Goal: Task Accomplishment & Management: Manage account settings

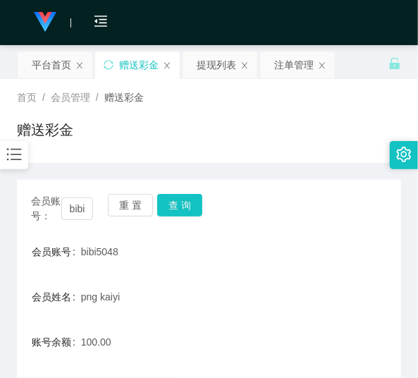
scroll to position [96, 0]
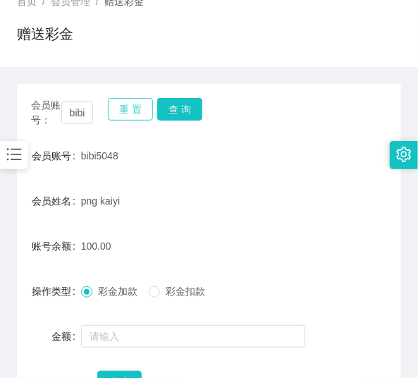
click at [127, 110] on button "重 置" at bounding box center [130, 109] width 45 height 23
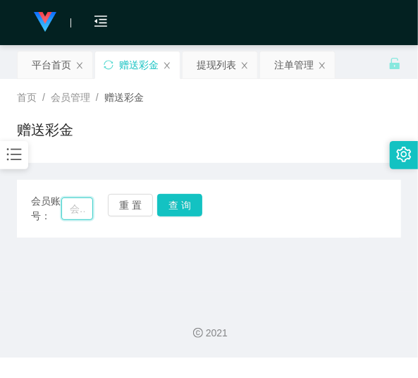
click at [73, 218] on input "text" at bounding box center [77, 208] width 32 height 23
paste input "vvei"
type input "vvei"
click at [173, 207] on button "查 询" at bounding box center [179, 205] width 45 height 23
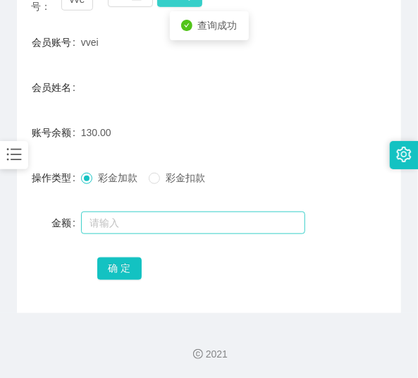
scroll to position [209, 0]
click at [174, 216] on input "text" at bounding box center [193, 222] width 224 height 23
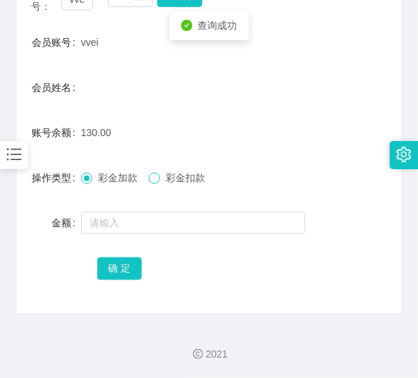
click at [159, 183] on span at bounding box center [154, 178] width 11 height 11
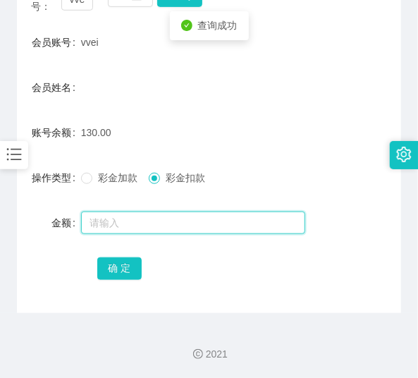
click at [159, 211] on input "text" at bounding box center [193, 222] width 224 height 23
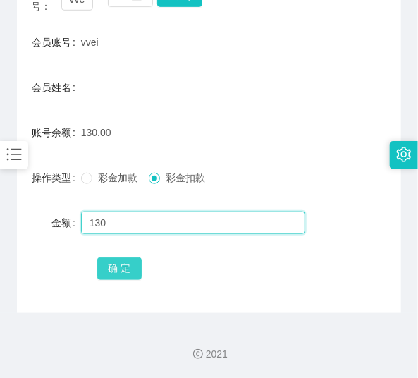
type input "130"
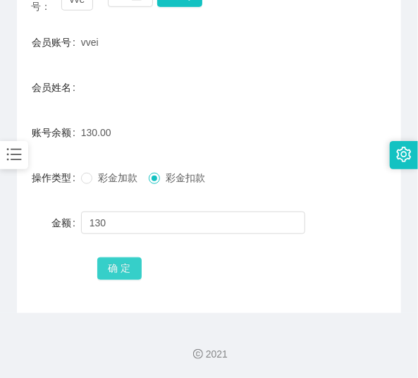
click at [130, 259] on button "确 定" at bounding box center [119, 268] width 45 height 23
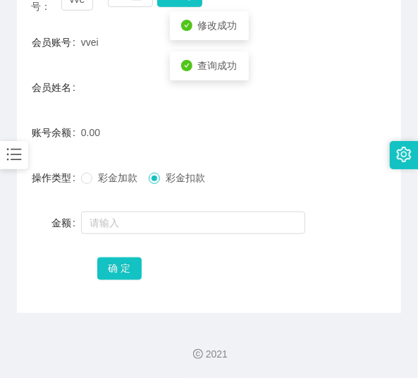
click at [141, 139] on div "0.00" at bounding box center [193, 132] width 224 height 28
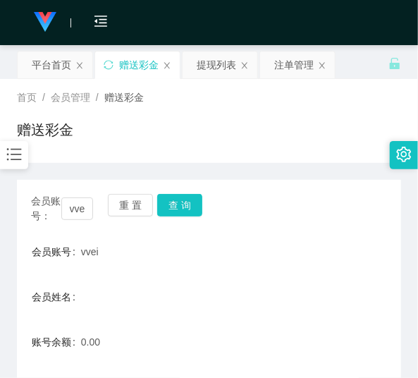
scroll to position [0, 0]
click at [130, 199] on button "重 置" at bounding box center [130, 205] width 45 height 23
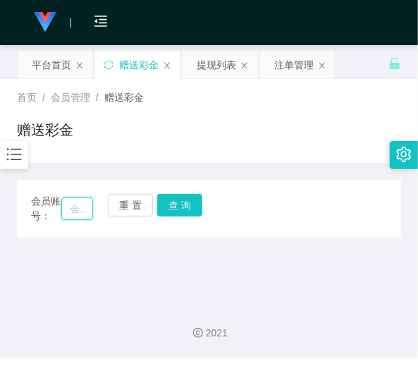
click at [86, 204] on input "text" at bounding box center [77, 208] width 32 height 23
paste input "bibi5048"
type input "bibi5048"
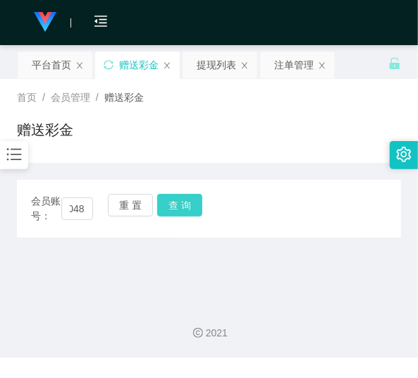
click at [169, 200] on button "查 询" at bounding box center [179, 205] width 45 height 23
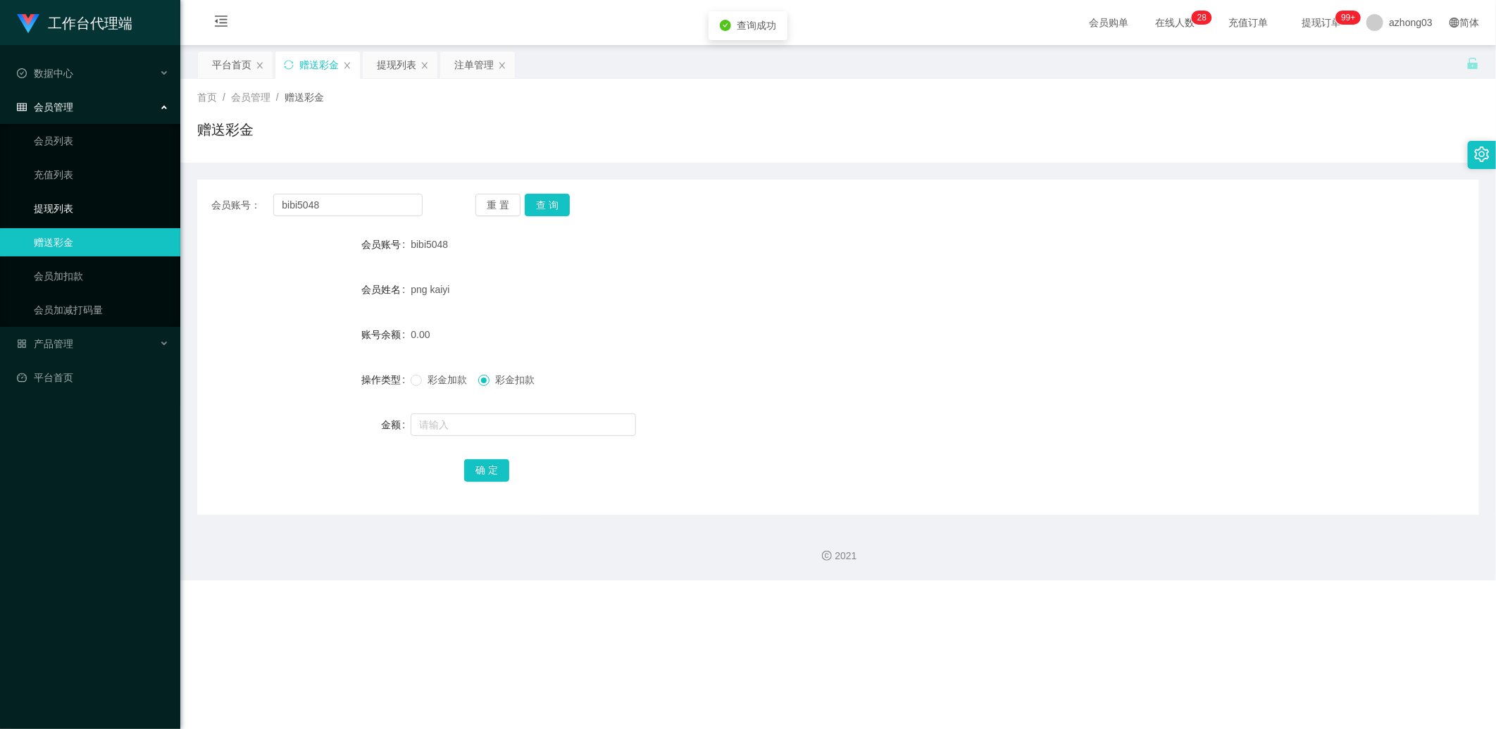
click at [104, 201] on link "提现列表" at bounding box center [101, 208] width 135 height 28
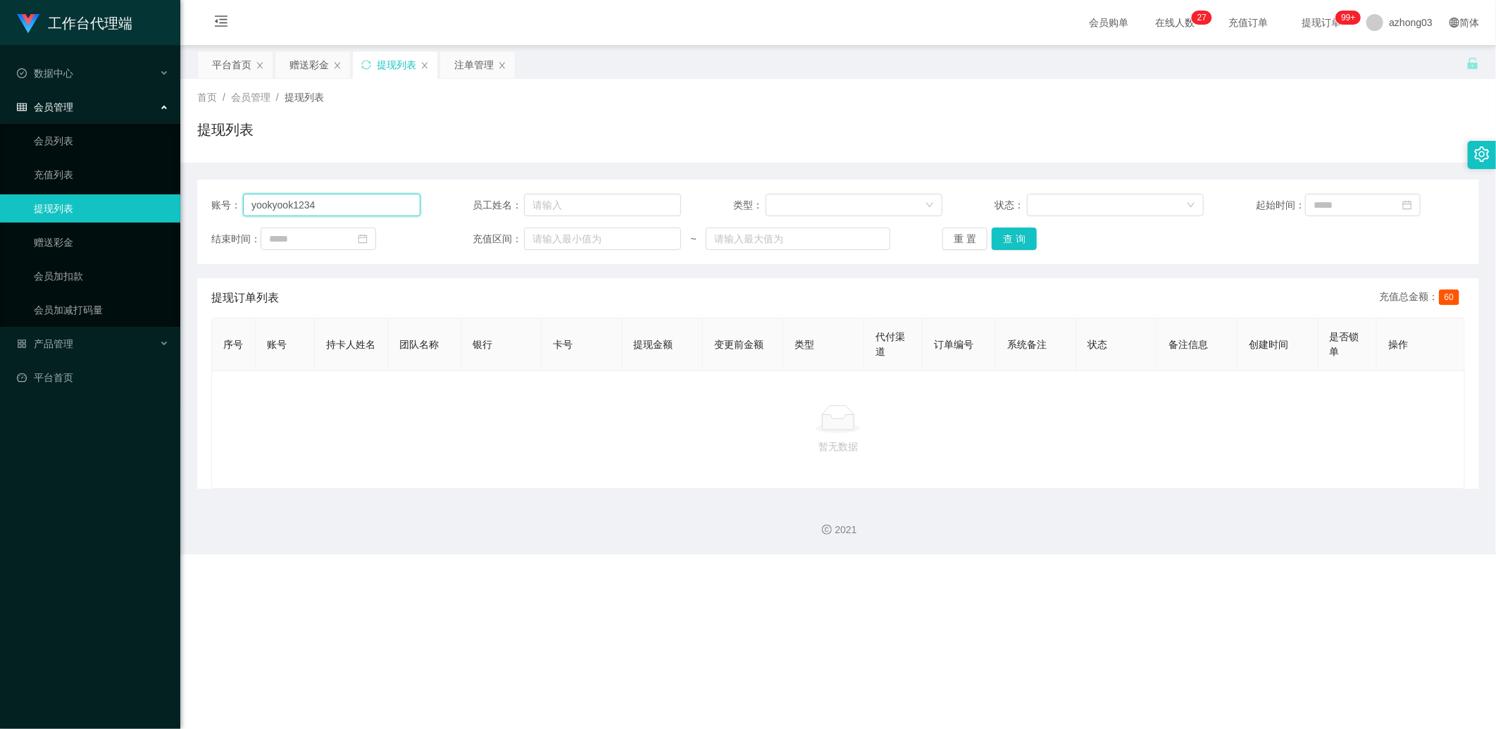
click at [367, 206] on input "yookyook1234" at bounding box center [332, 205] width 178 height 23
type input "y"
paste input "bibi5048"
type input "bibi5048"
click at [417, 235] on button "查 询" at bounding box center [1014, 239] width 45 height 23
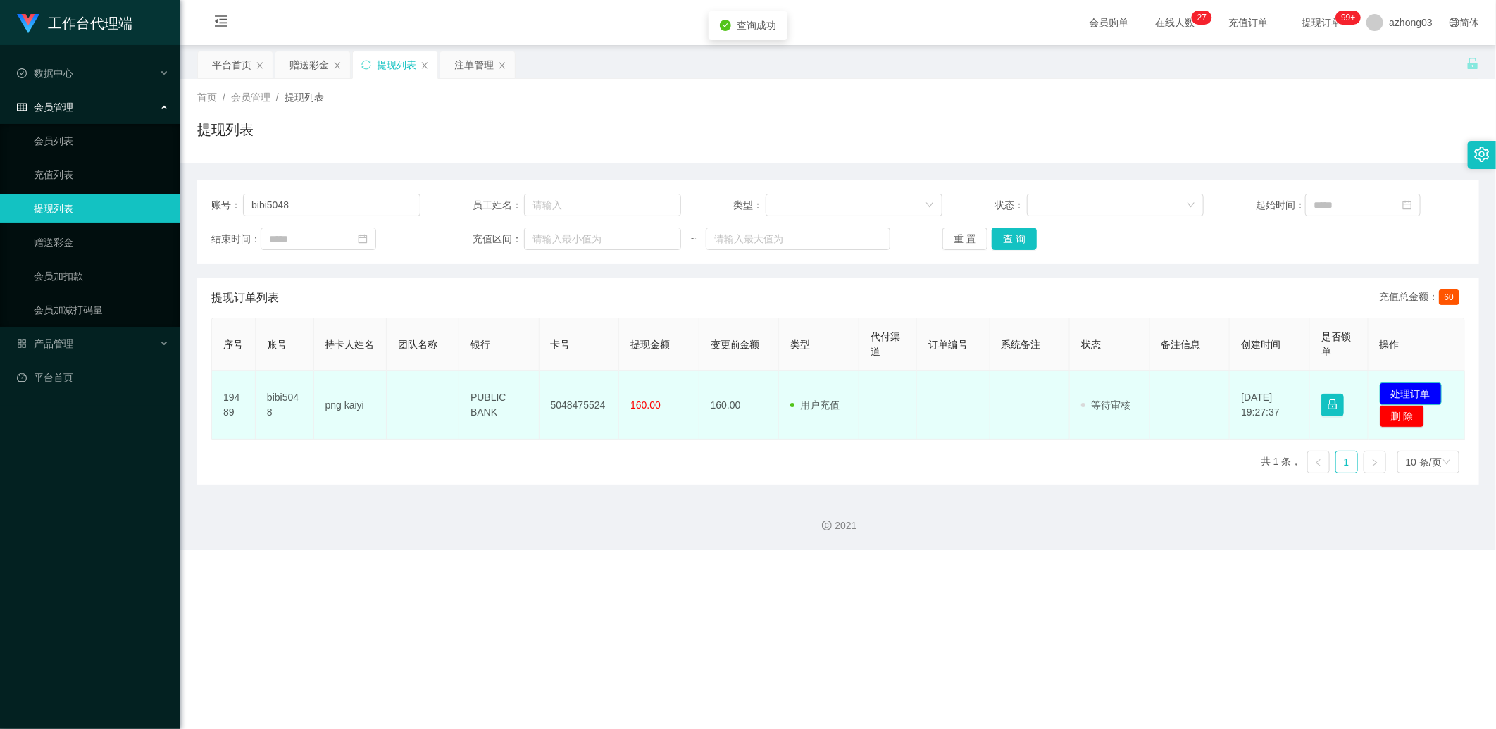
click at [417, 377] on button "处理订单" at bounding box center [1411, 394] width 62 height 23
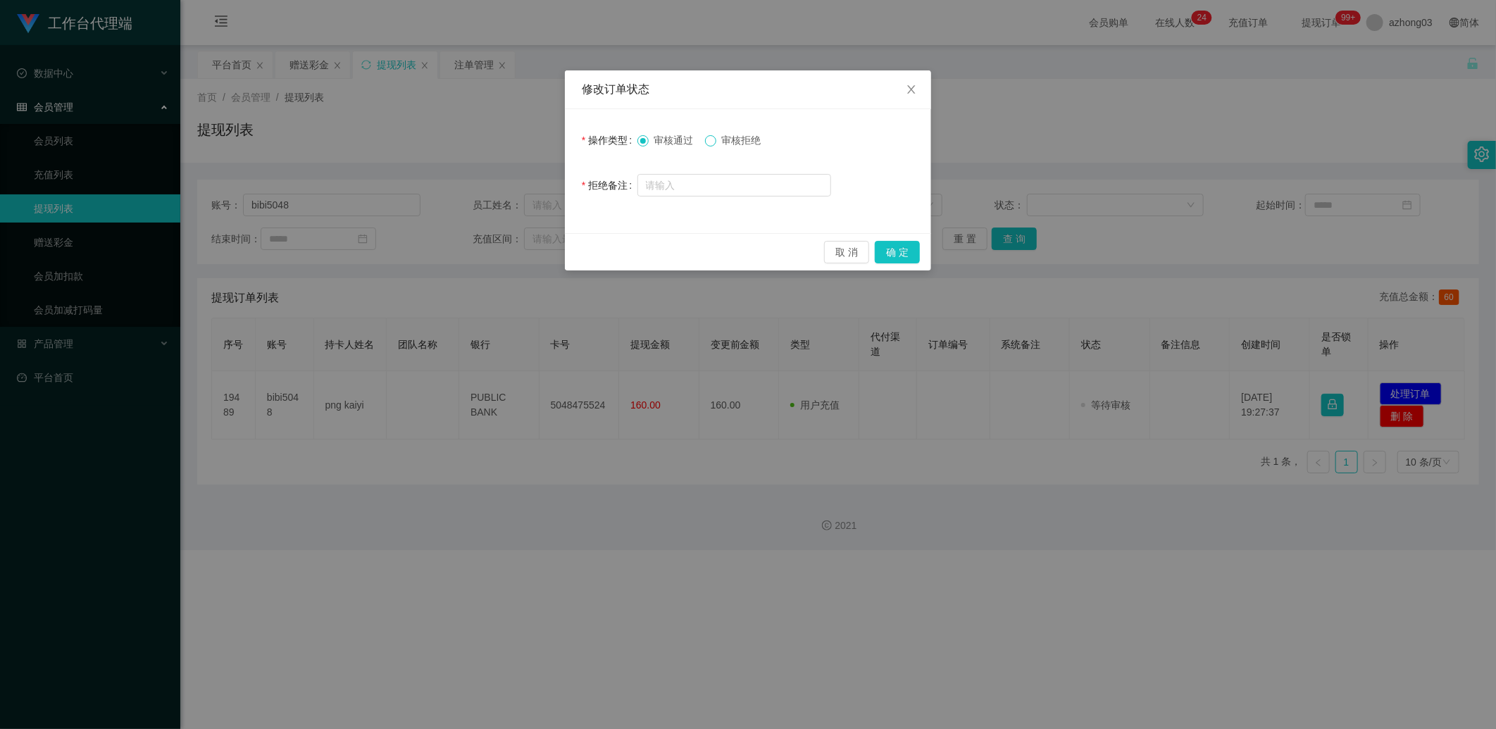
click at [417, 139] on span at bounding box center [710, 140] width 11 height 11
click at [417, 247] on button "确 定" at bounding box center [897, 252] width 45 height 23
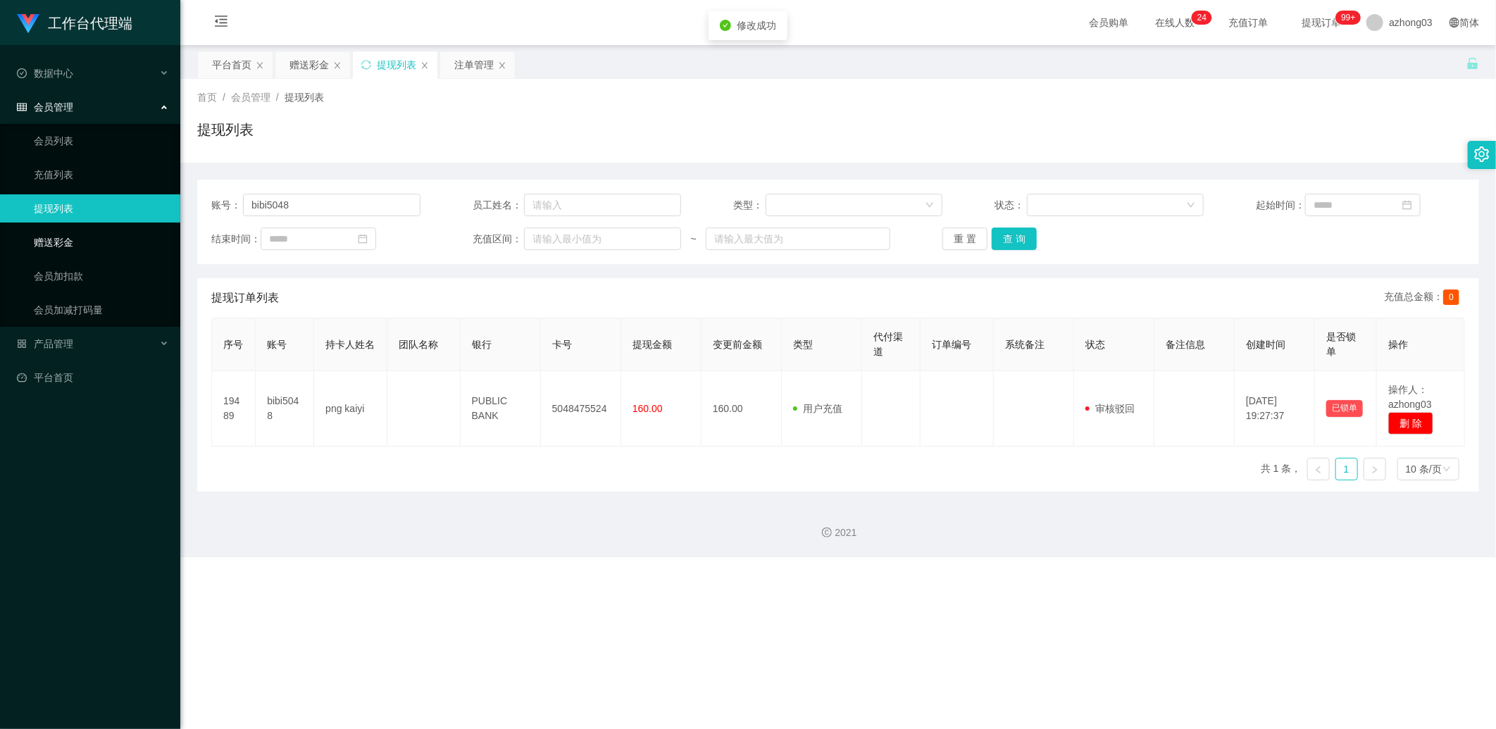
click at [80, 228] on link "赠送彩金" at bounding box center [101, 242] width 135 height 28
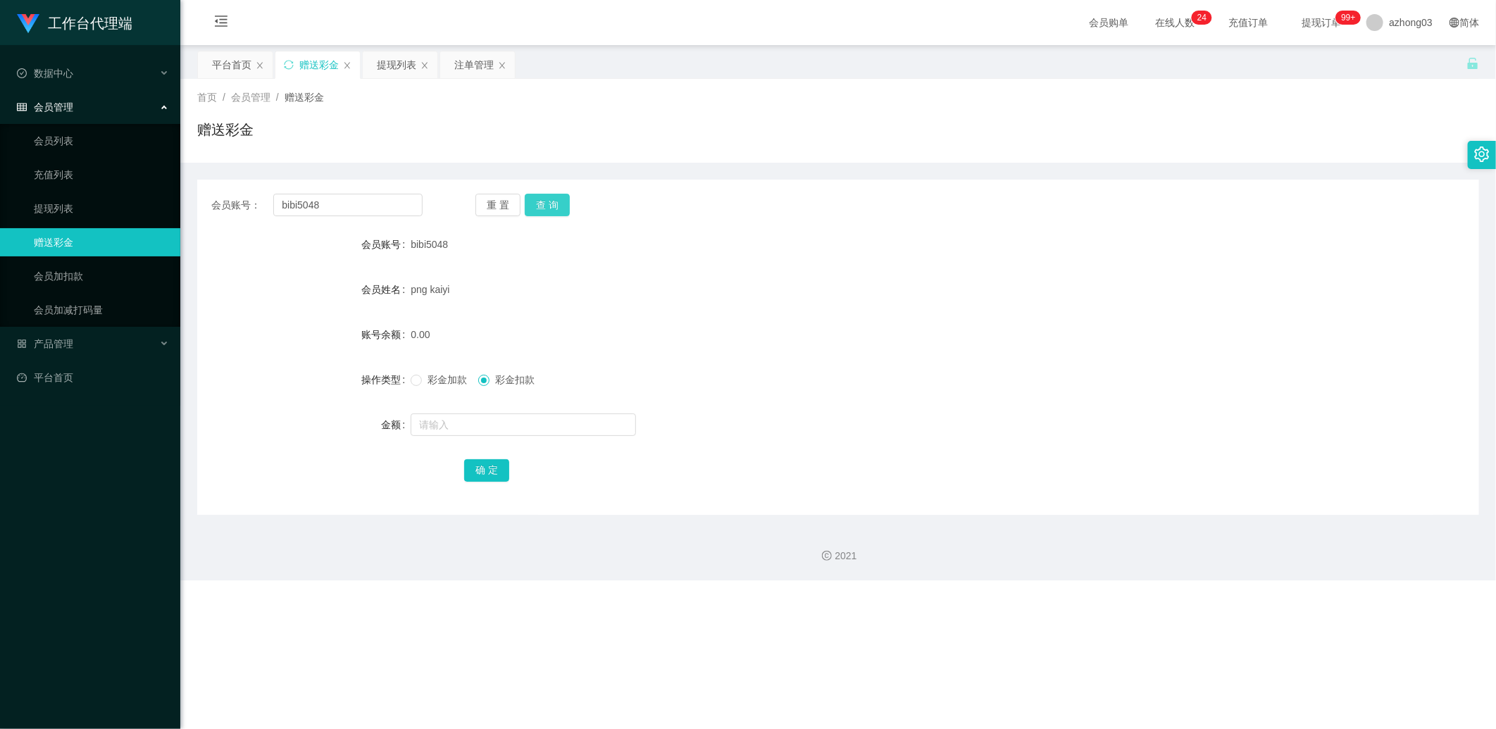
click at [417, 204] on button "查 询" at bounding box center [547, 205] width 45 height 23
click at [417, 377] on input "text" at bounding box center [523, 425] width 225 height 23
type input "160"
click at [417, 377] on button "确 定" at bounding box center [486, 470] width 45 height 23
click at [97, 206] on link "提现列表" at bounding box center [101, 208] width 135 height 28
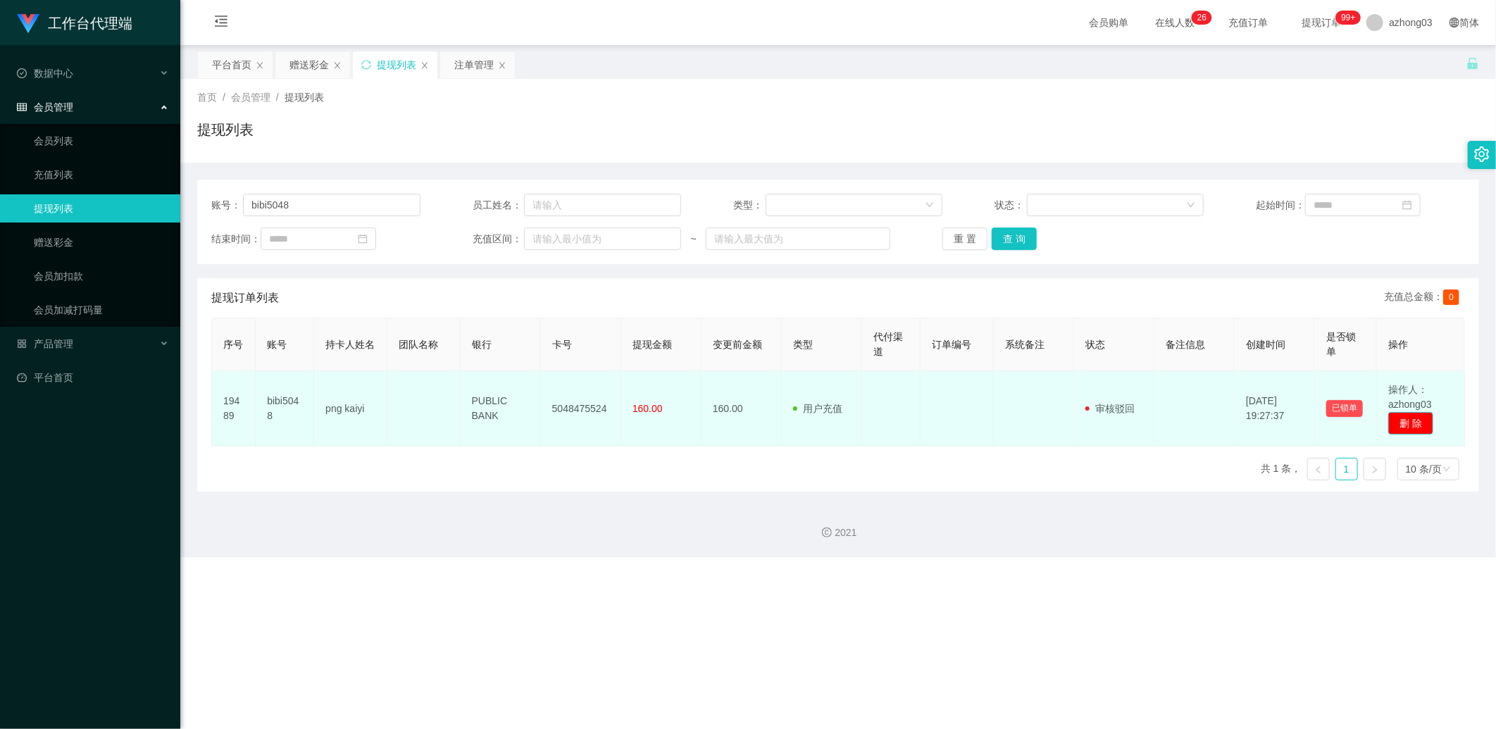
click at [417, 377] on button "删 除" at bounding box center [1411, 423] width 45 height 23
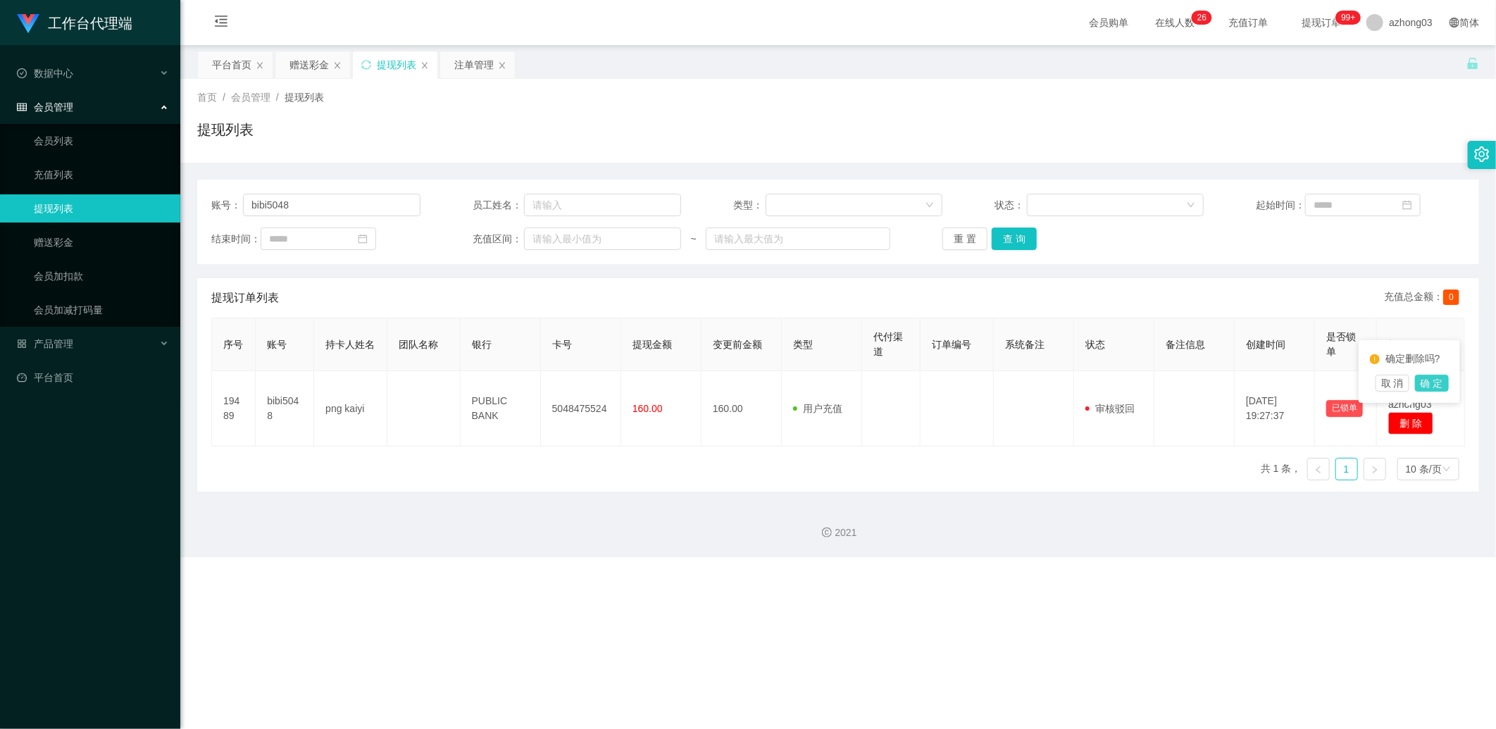
click at [417, 377] on button "确 定" at bounding box center [1432, 383] width 34 height 17
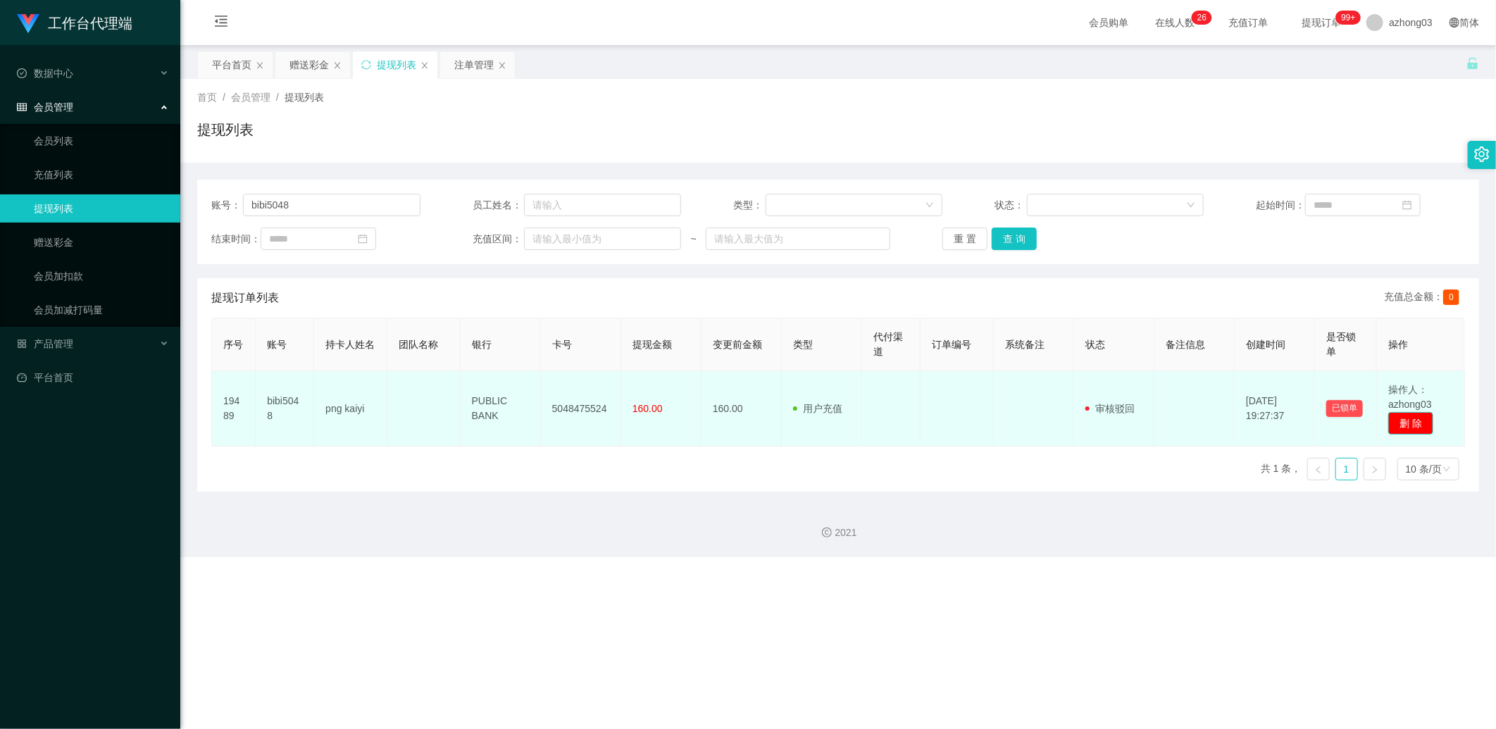
click at [417, 377] on button "删 除" at bounding box center [1411, 423] width 45 height 23
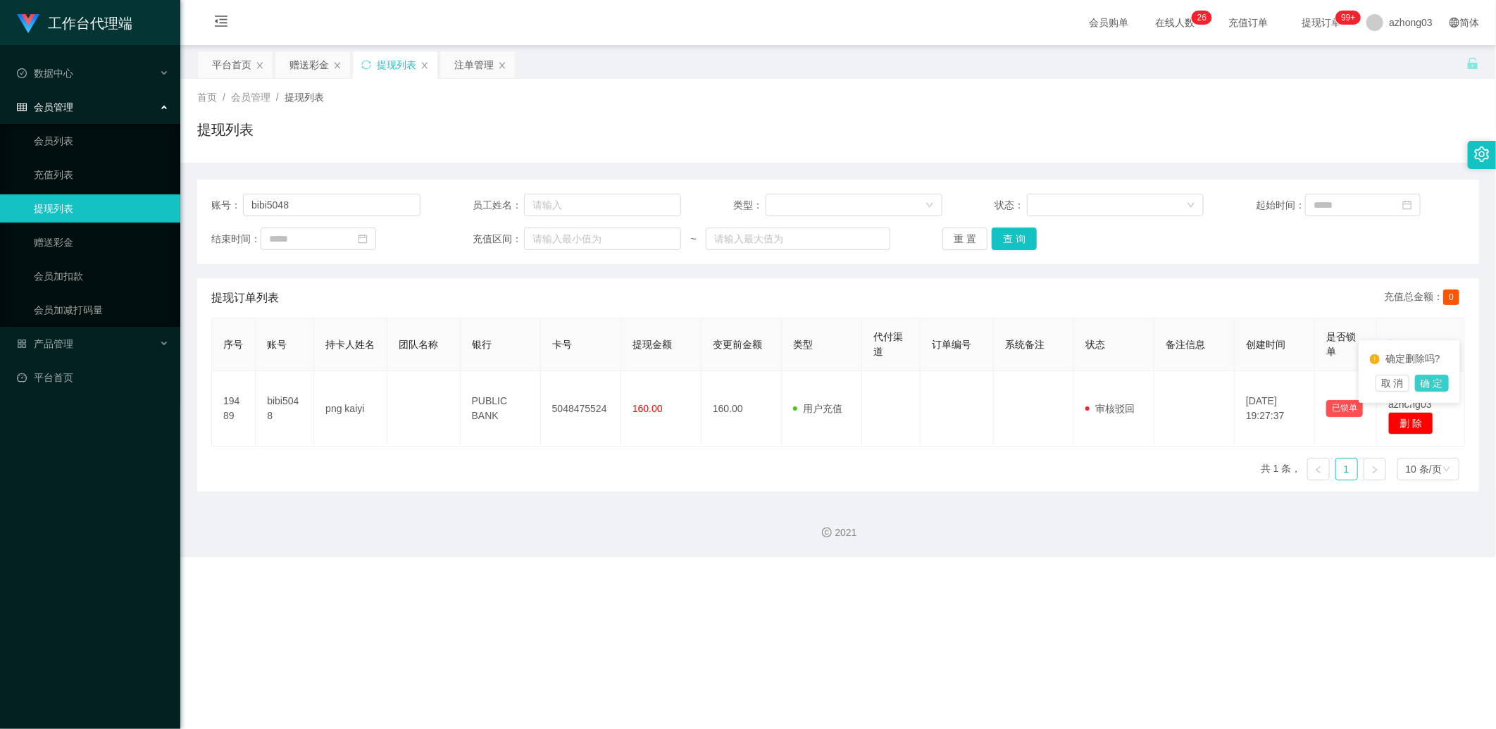
click at [417, 377] on button "确 定" at bounding box center [1432, 383] width 34 height 17
click at [417, 241] on button "查 询" at bounding box center [1014, 239] width 45 height 23
click at [417, 243] on button "重 置" at bounding box center [965, 239] width 45 height 23
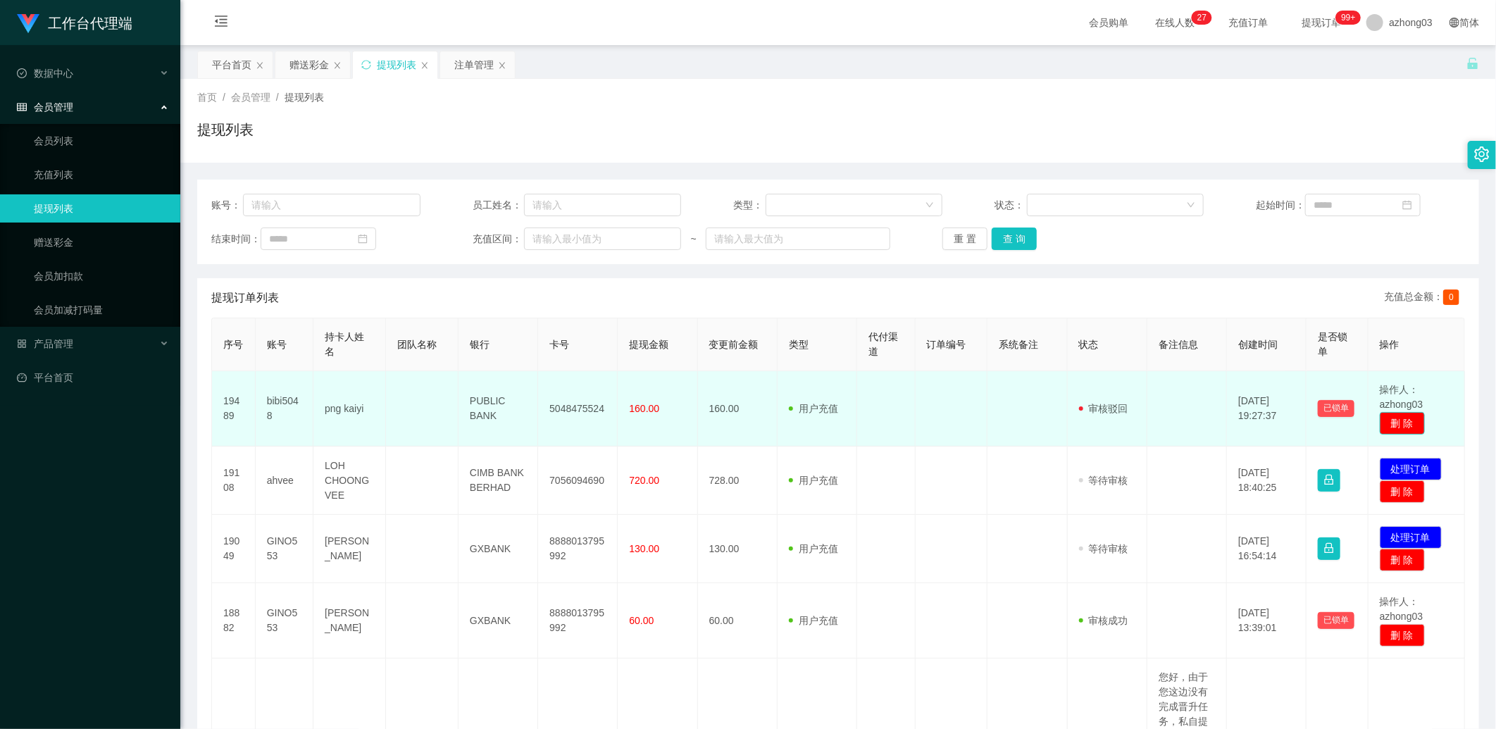
click at [417, 377] on button "删 除" at bounding box center [1402, 423] width 45 height 23
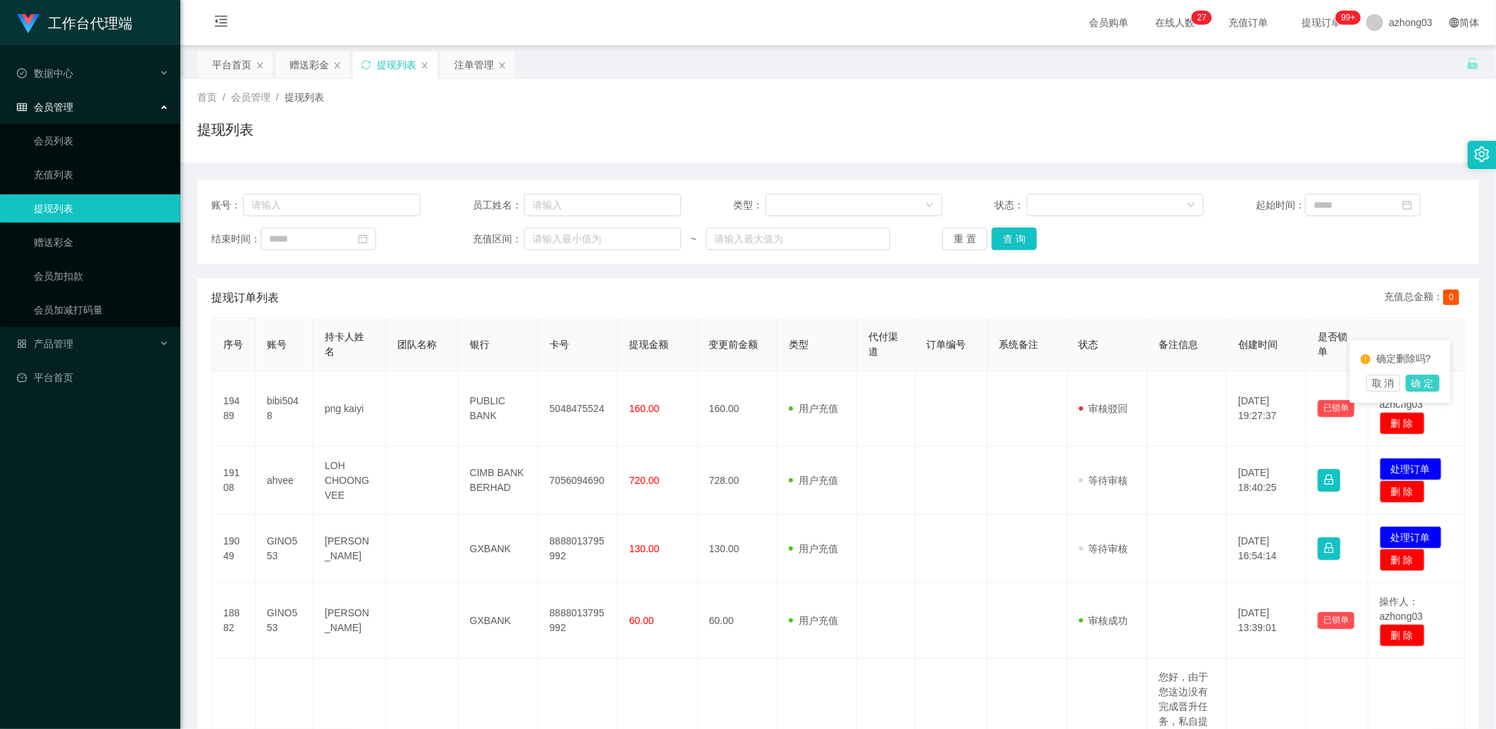
click at [417, 377] on button "确 定" at bounding box center [1423, 383] width 34 height 17
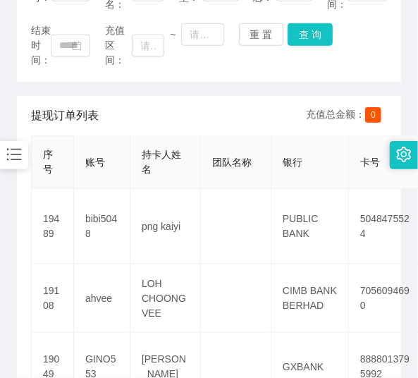
scroll to position [227, 0]
